Goal: Entertainment & Leisure: Consume media (video, audio)

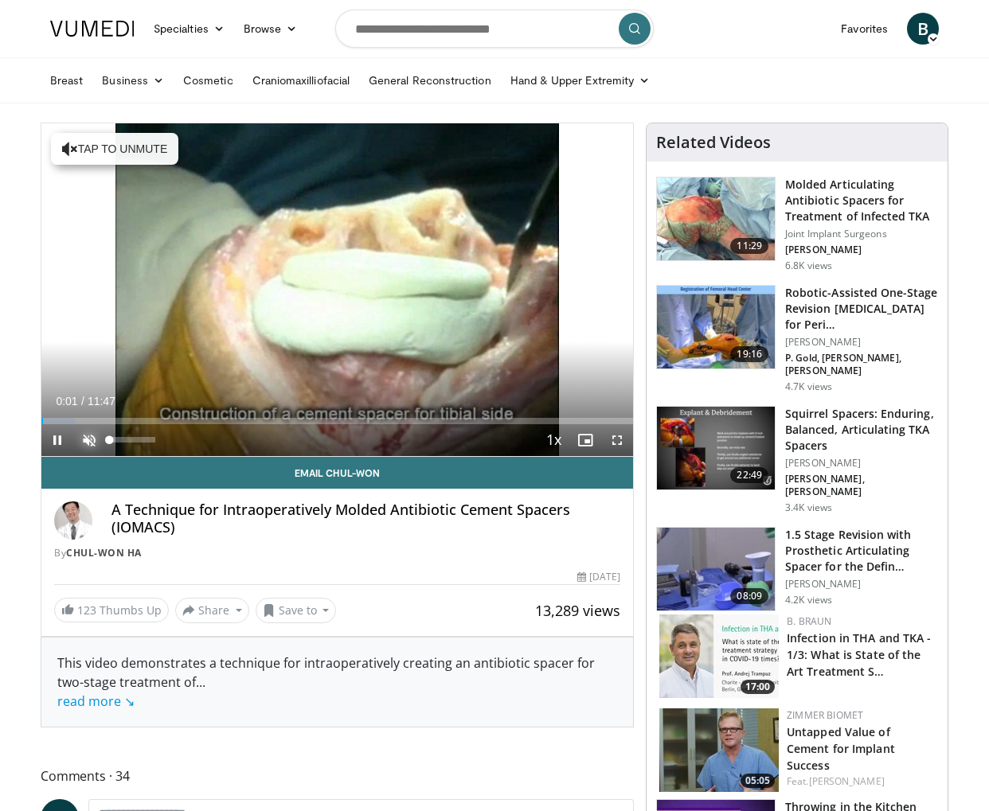
click at [88, 441] on span "Video Player" at bounding box center [89, 440] width 32 height 32
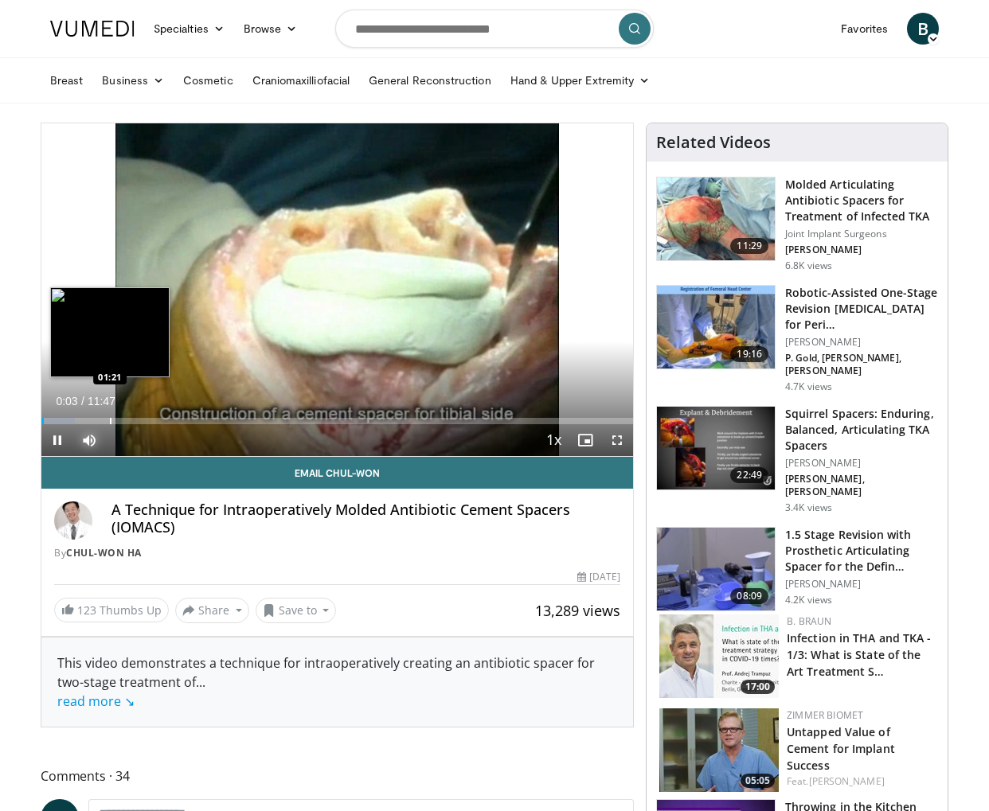
click at [108, 416] on div "Loaded : 5.63% 00:03 01:21" at bounding box center [336, 416] width 591 height 15
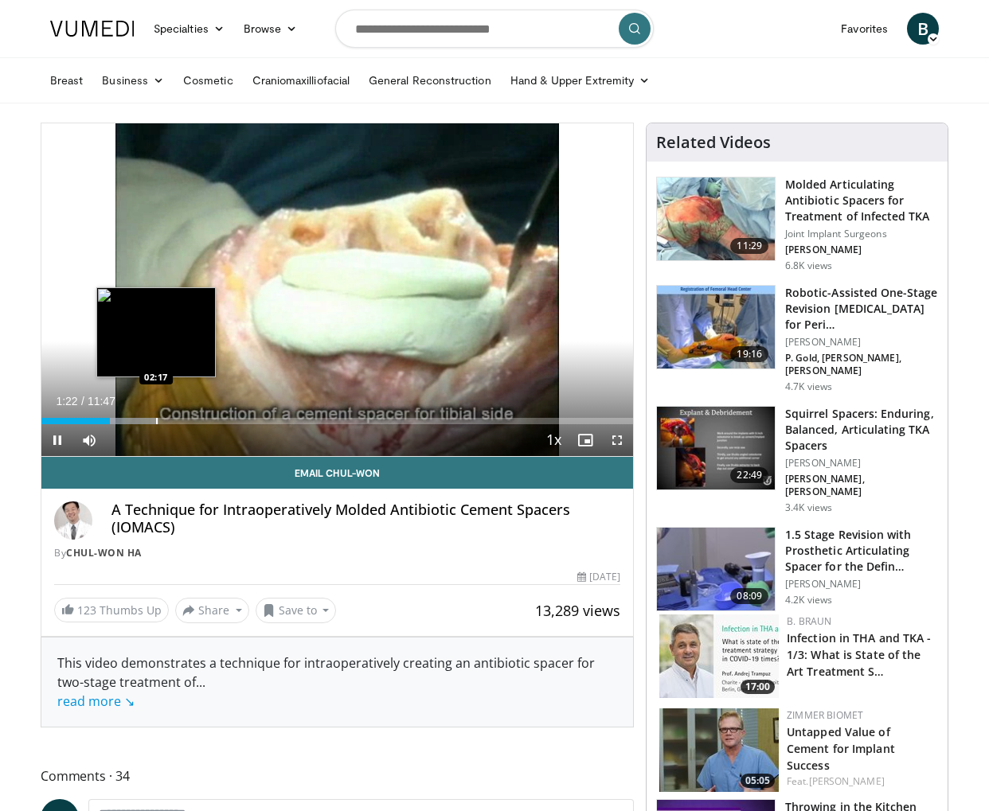
click at [156, 418] on div "10 seconds Tap to unmute" at bounding box center [336, 289] width 591 height 333
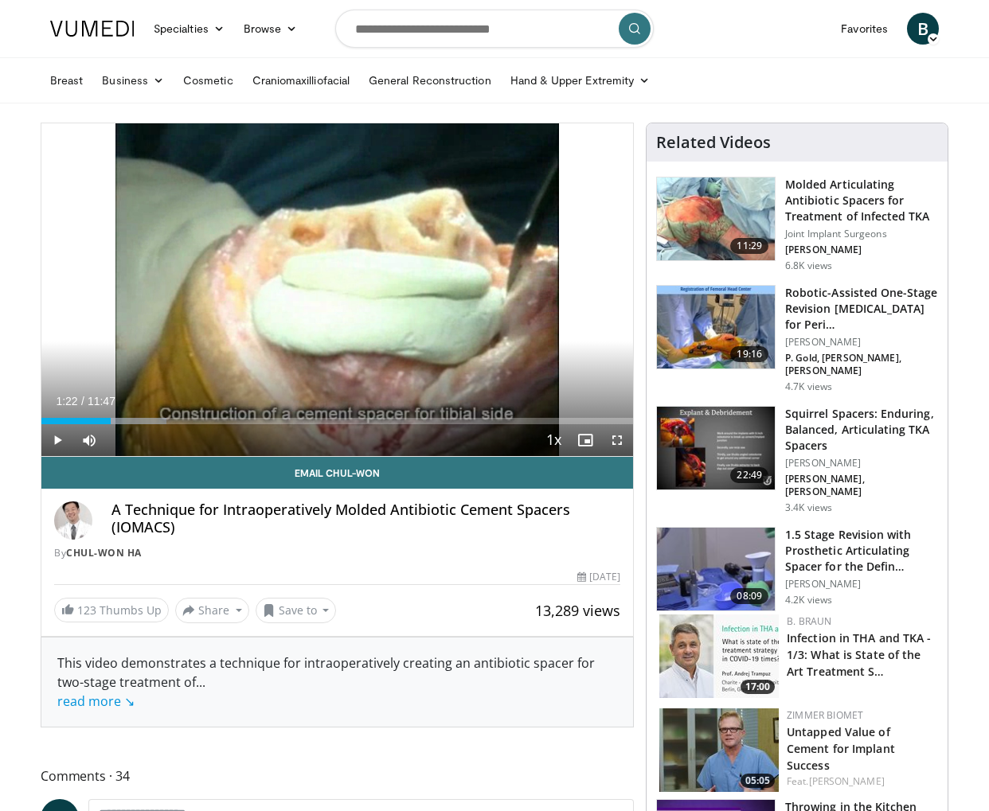
click at [156, 418] on div "Progress Bar" at bounding box center [137, 421] width 58 height 6
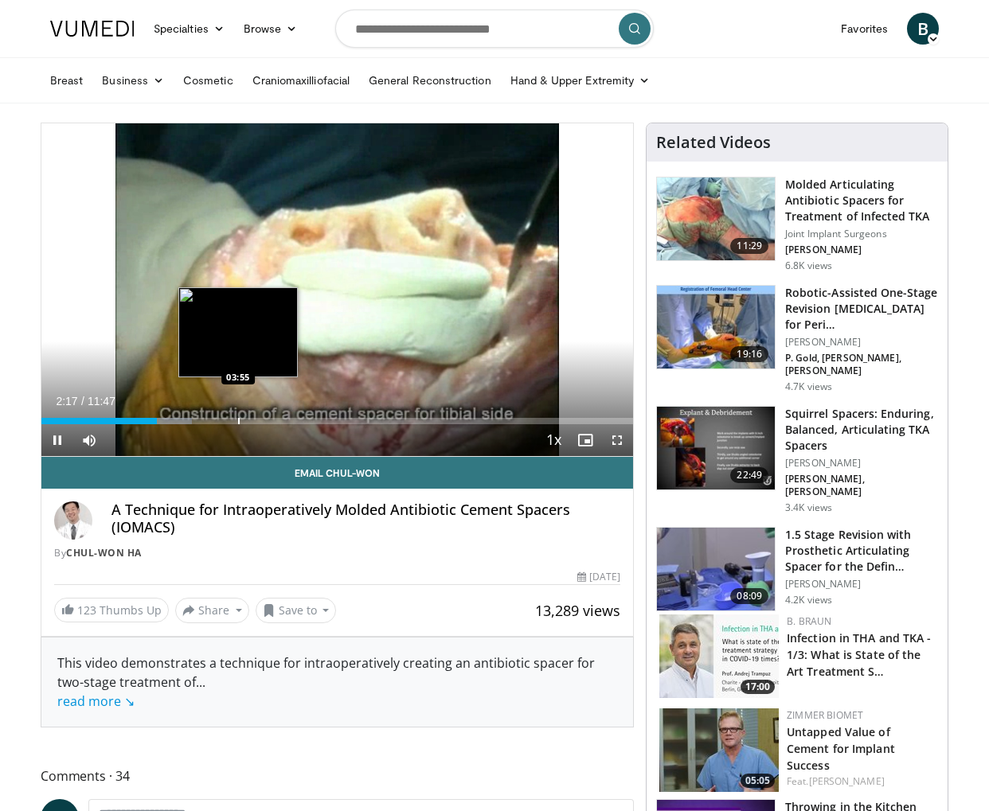
click at [238, 420] on div "Progress Bar" at bounding box center [239, 421] width 2 height 6
click at [228, 423] on div "Progress Bar" at bounding box center [229, 421] width 2 height 6
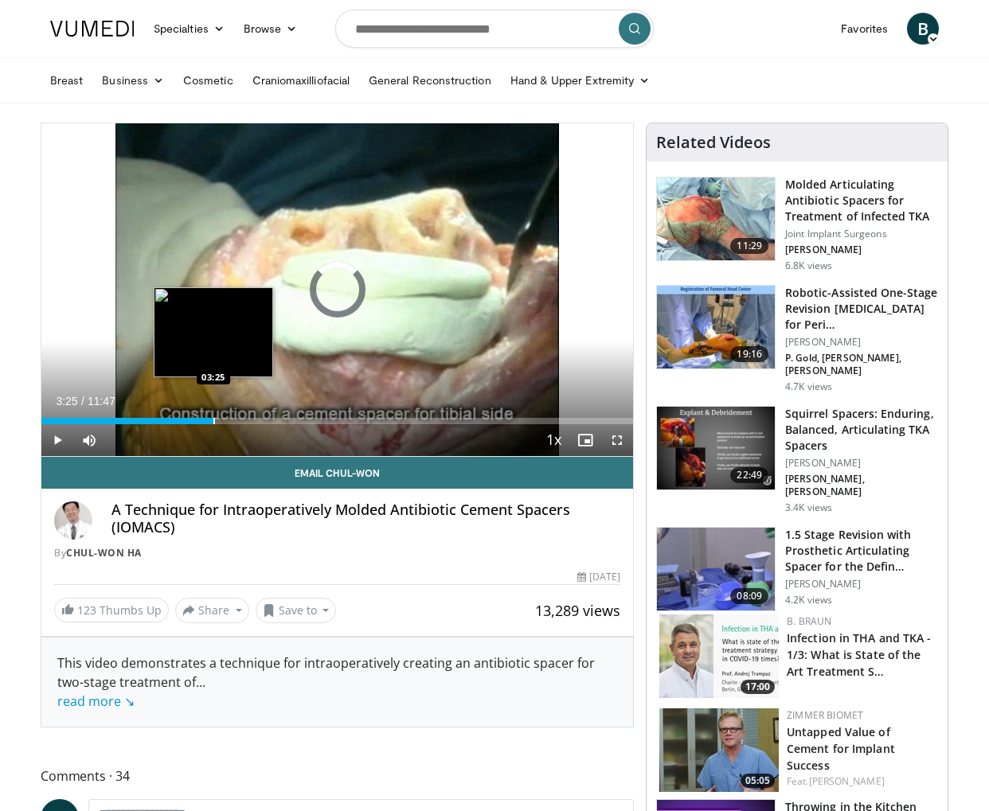
click at [213, 419] on div "Progress Bar" at bounding box center [214, 421] width 2 height 6
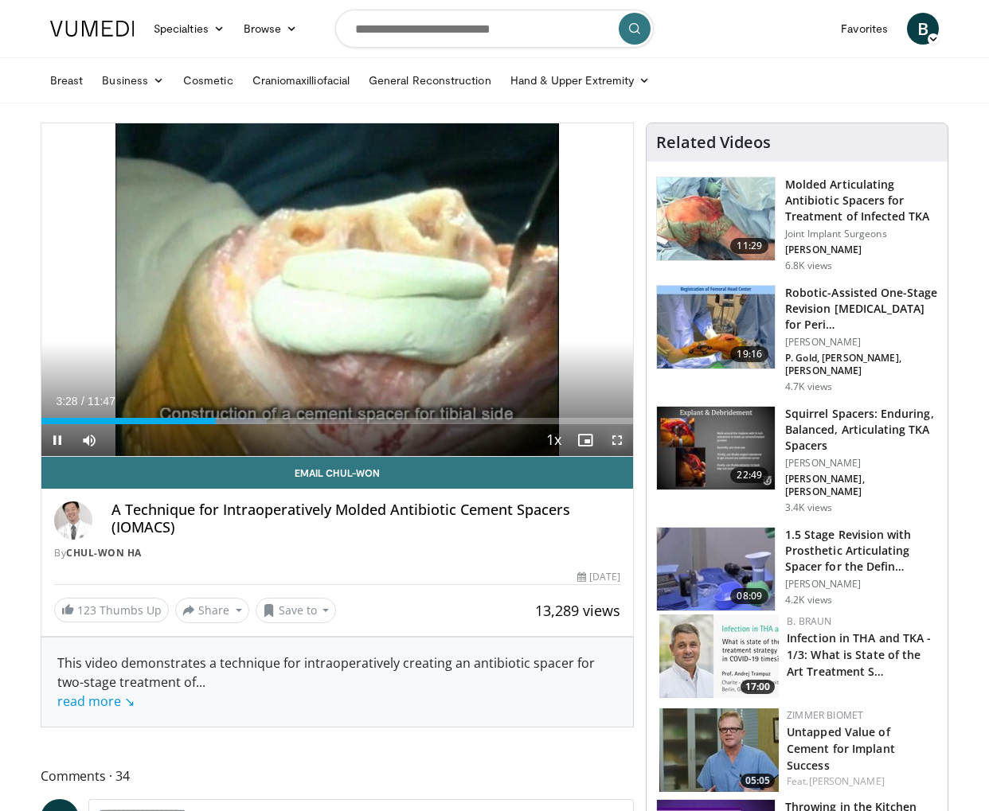
click at [619, 444] on span "Video Player" at bounding box center [617, 440] width 32 height 32
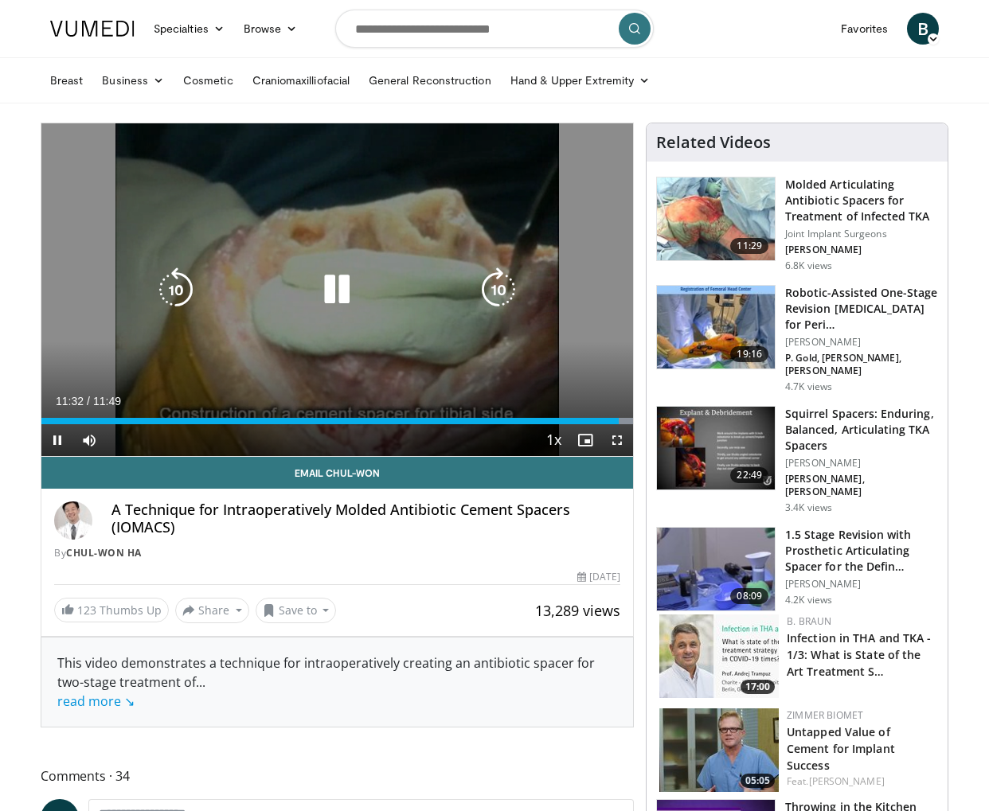
click at [351, 283] on icon "Video Player" at bounding box center [336, 289] width 45 height 45
